Goal: Information Seeking & Learning: Learn about a topic

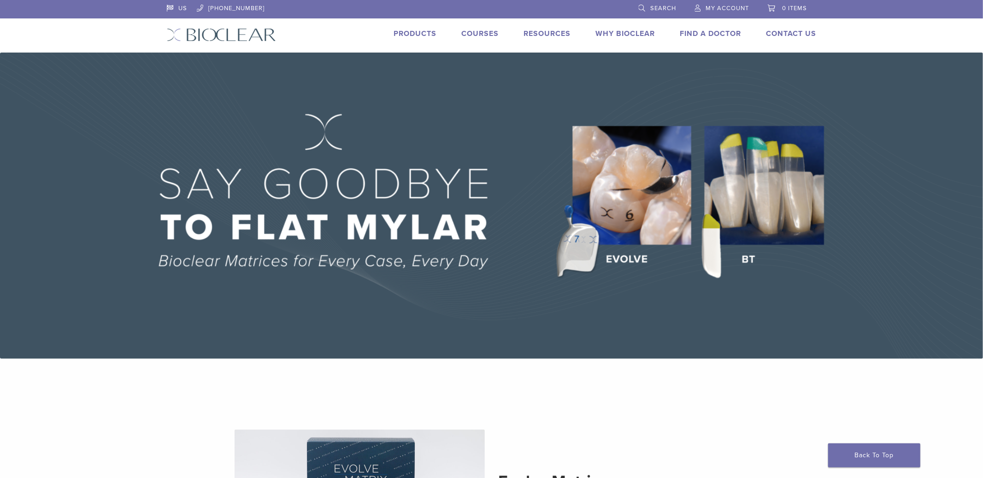
click at [415, 33] on link "Products" at bounding box center [415, 33] width 43 height 9
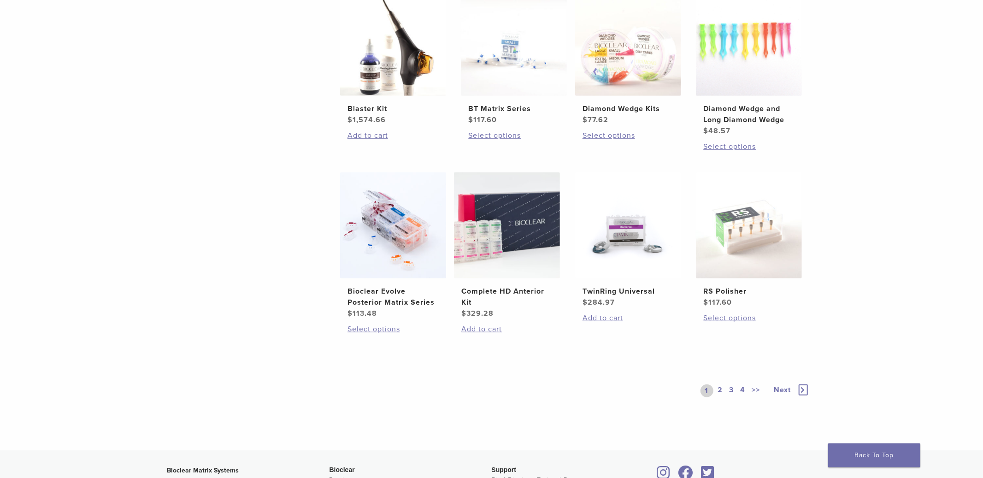
scroll to position [537, 0]
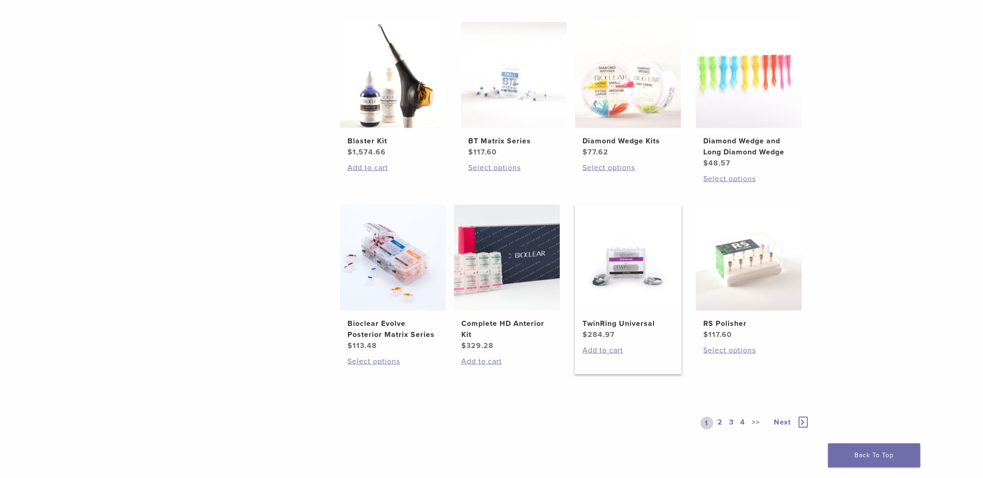
click at [626, 304] on img at bounding box center [628, 258] width 106 height 106
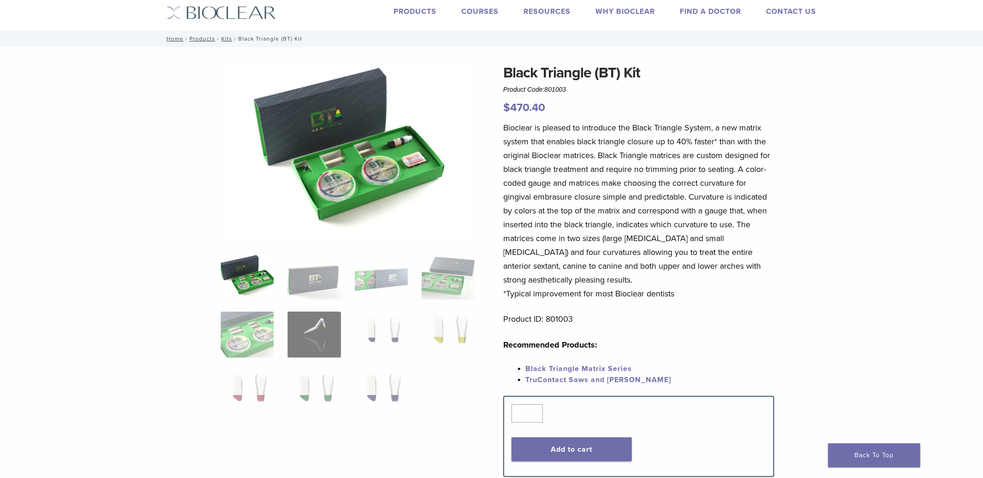
scroll to position [11, 0]
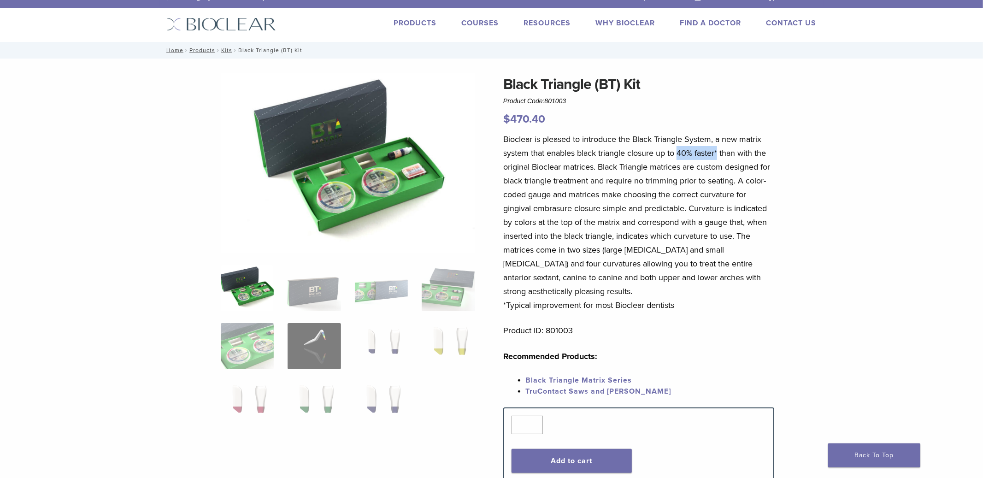
drag, startPoint x: 678, startPoint y: 153, endPoint x: 716, endPoint y: 150, distance: 38.4
click at [717, 150] on p "Bioclear is pleased to introduce the Black Triangle System, a new matrix system…" at bounding box center [638, 222] width 271 height 180
click at [681, 156] on p "Bioclear is pleased to introduce the Black Triangle System, a new matrix system…" at bounding box center [638, 222] width 271 height 180
drag, startPoint x: 680, startPoint y: 153, endPoint x: 720, endPoint y: 153, distance: 39.6
click at [720, 153] on p "Bioclear is pleased to introduce the Black Triangle System, a new matrix system…" at bounding box center [638, 222] width 271 height 180
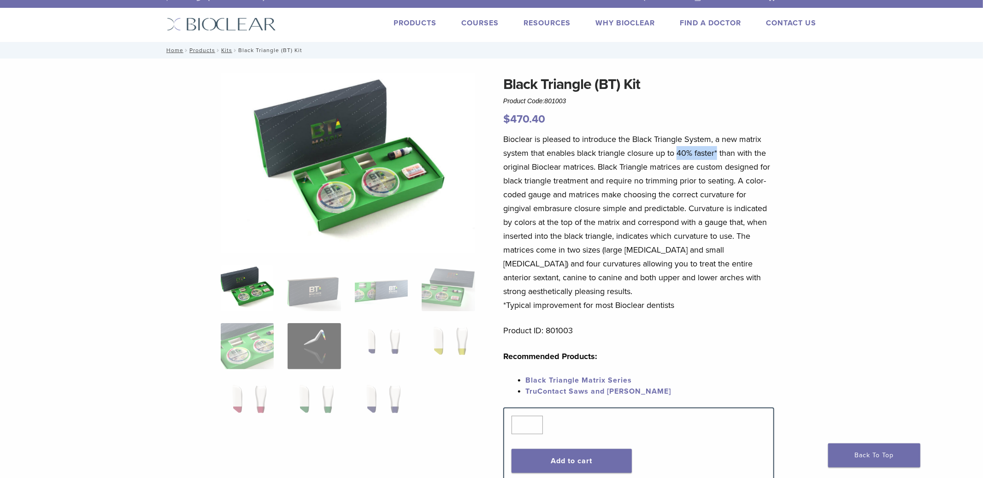
copy p "40% faster*"
